Goal: Information Seeking & Learning: Find specific fact

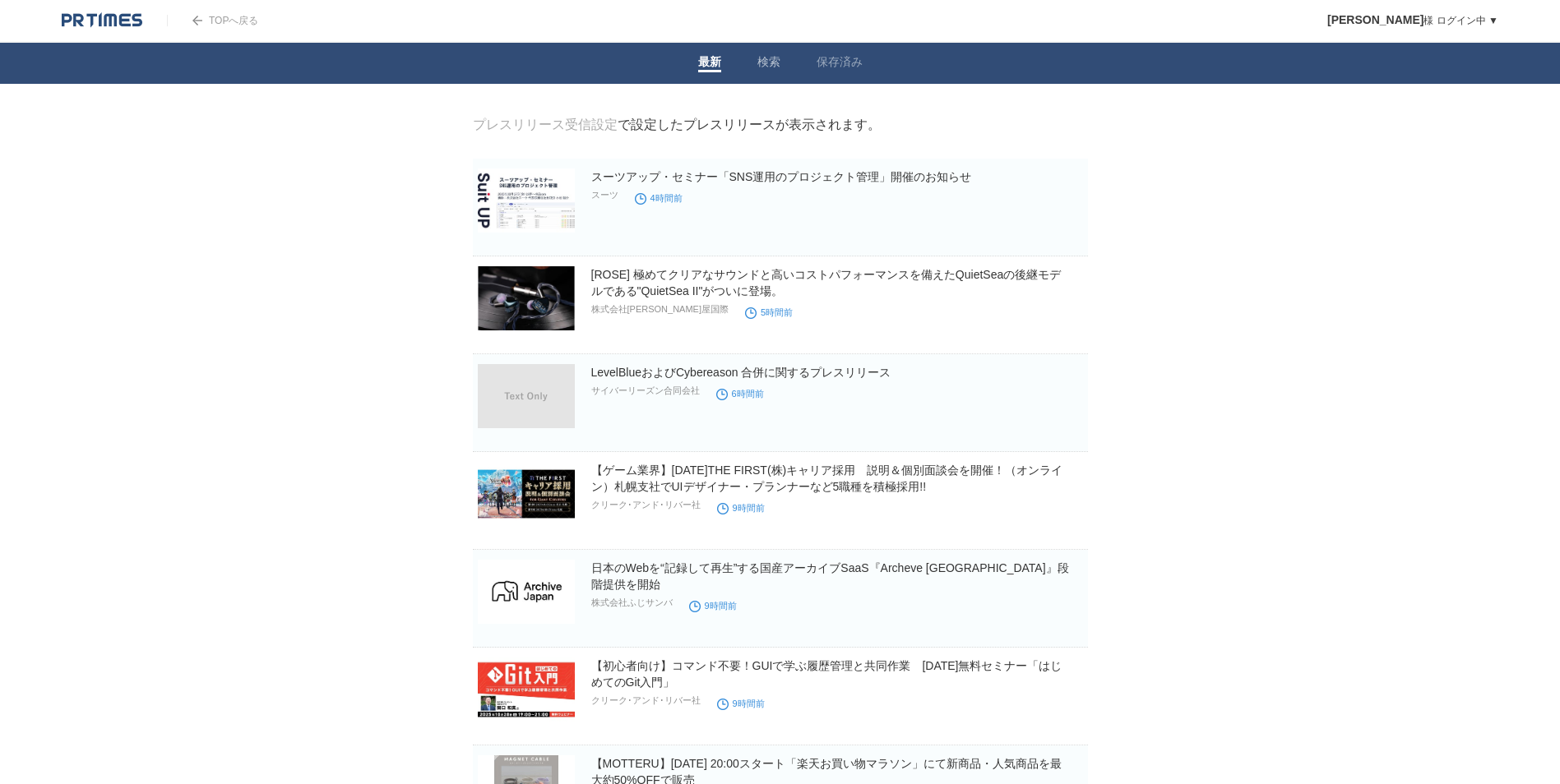
click at [693, 67] on li "最新" at bounding box center [709, 62] width 59 height 41
click at [709, 65] on link "最新" at bounding box center [710, 63] width 23 height 17
click at [756, 55] on li "検索" at bounding box center [768, 62] width 59 height 41
click at [771, 64] on link "検索" at bounding box center [769, 63] width 23 height 17
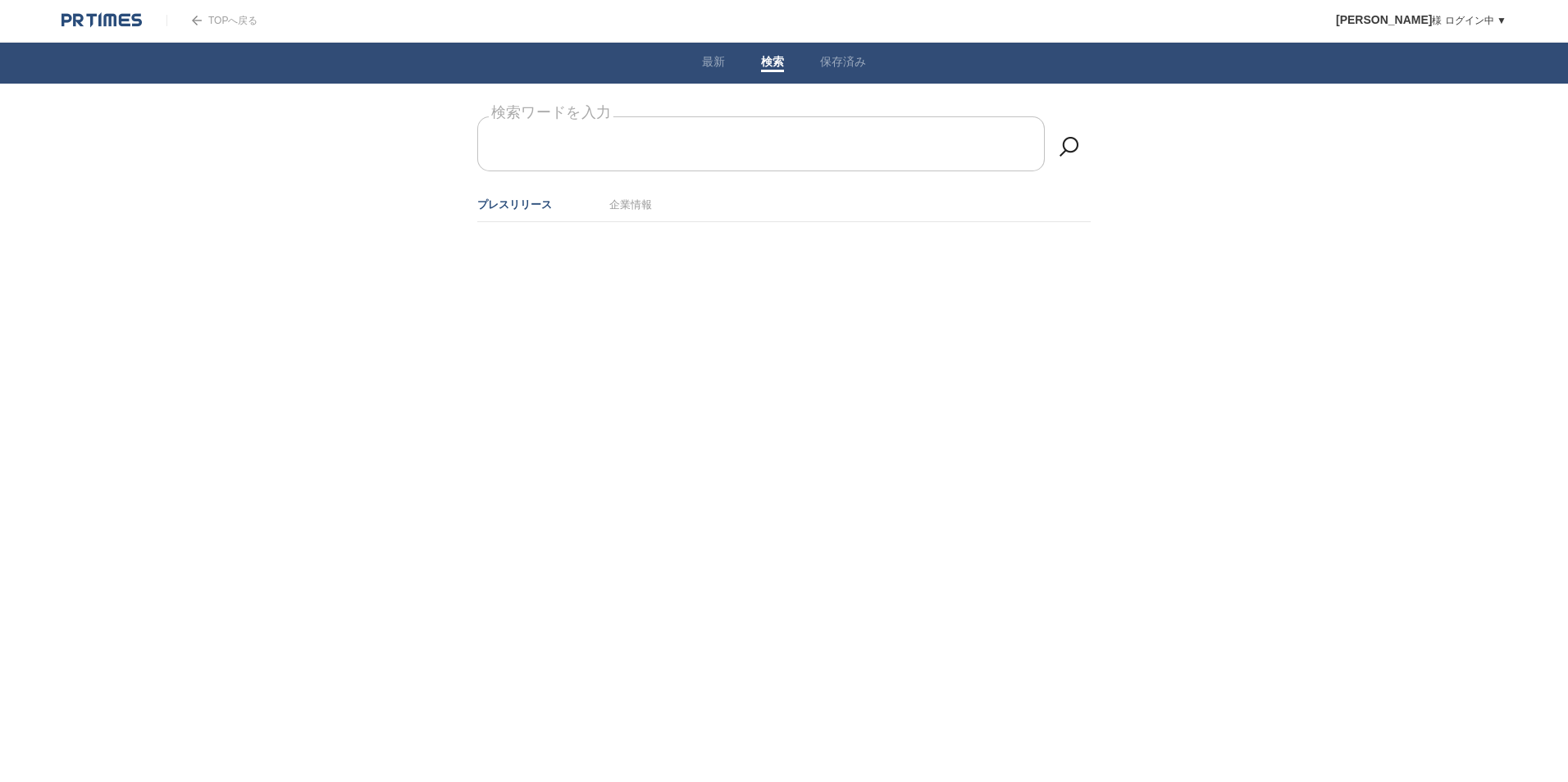
click at [726, 130] on input "検索ワードを入力" at bounding box center [761, 144] width 568 height 55
type input "h"
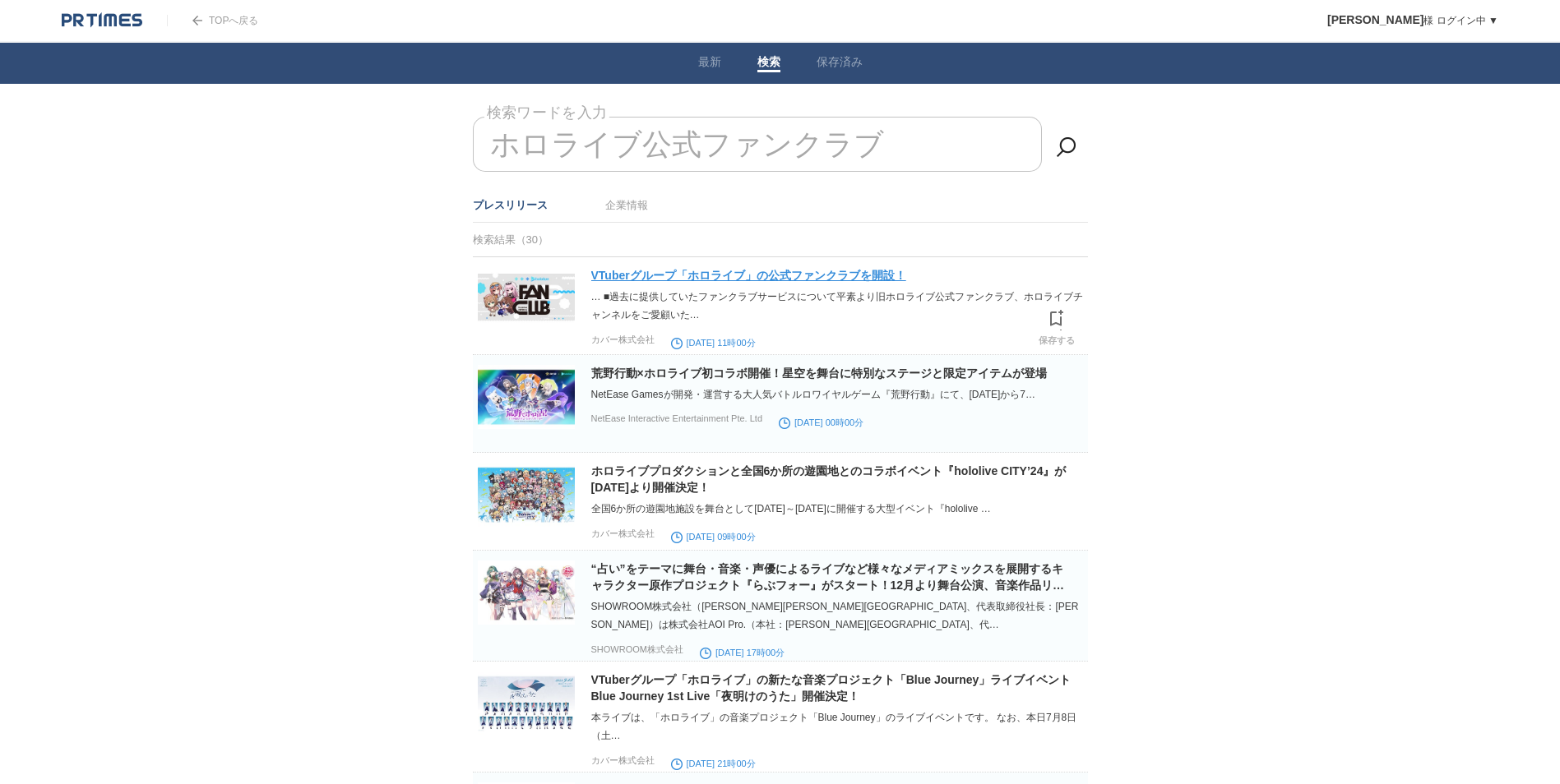
type input "ホロライブ公式ファンクラブ"
click at [692, 276] on link "VTuberグループ「ホロライブ」の公式ファンクラブを開設！" at bounding box center [748, 276] width 315 height 13
